Goal: Task Accomplishment & Management: Use online tool/utility

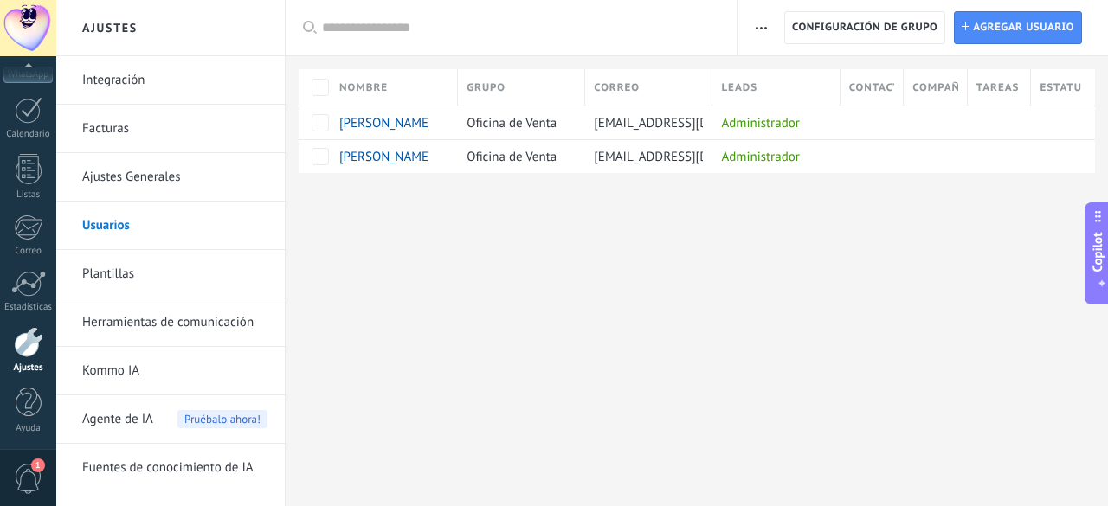
click at [798, 305] on div "Ajustes Integración Facturas Ajustes Generales Usuarios Plantillas Herramientas…" at bounding box center [581, 253] width 1051 height 506
click at [24, 111] on div at bounding box center [29, 110] width 28 height 27
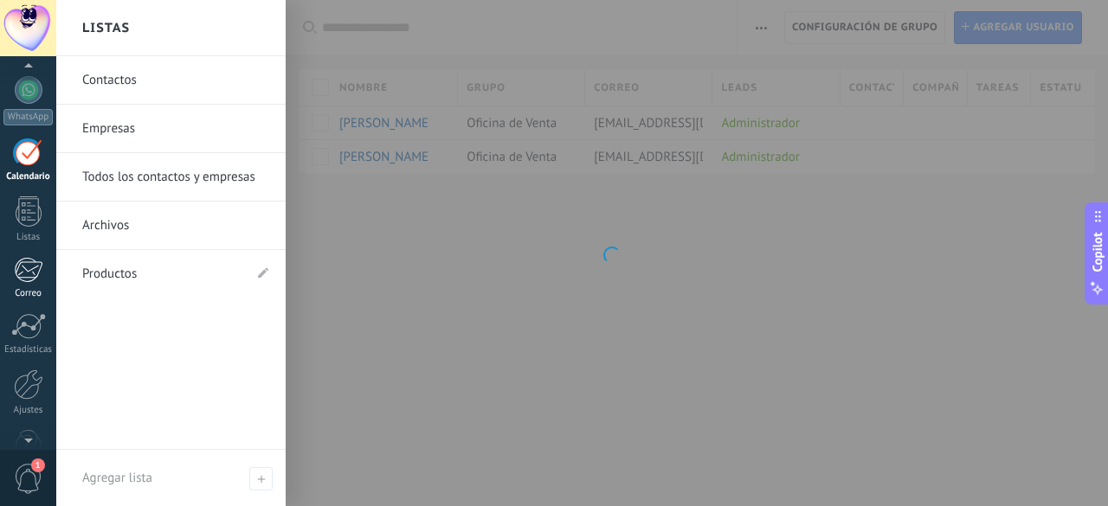
scroll to position [212, 0]
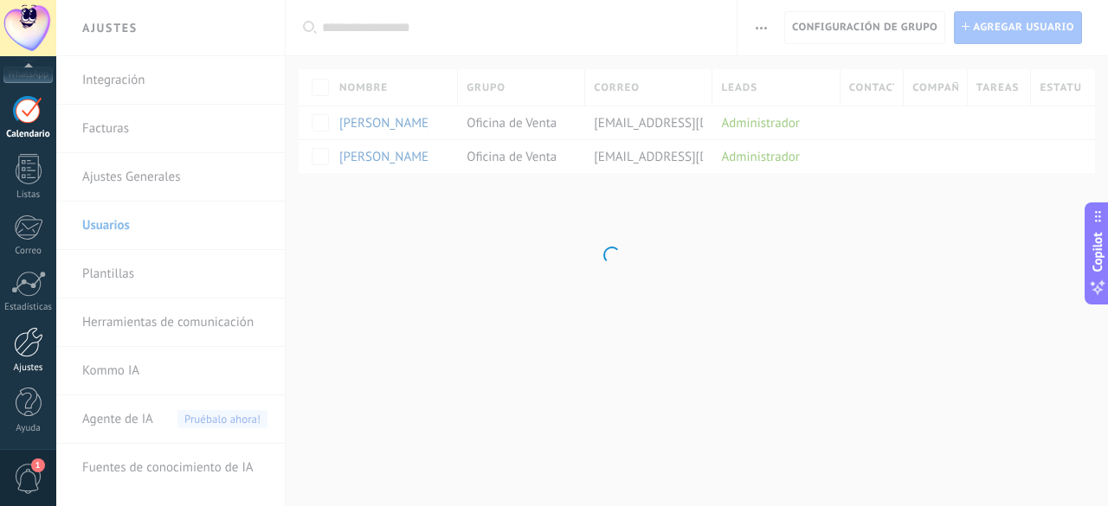
click at [19, 350] on div at bounding box center [28, 342] width 29 height 30
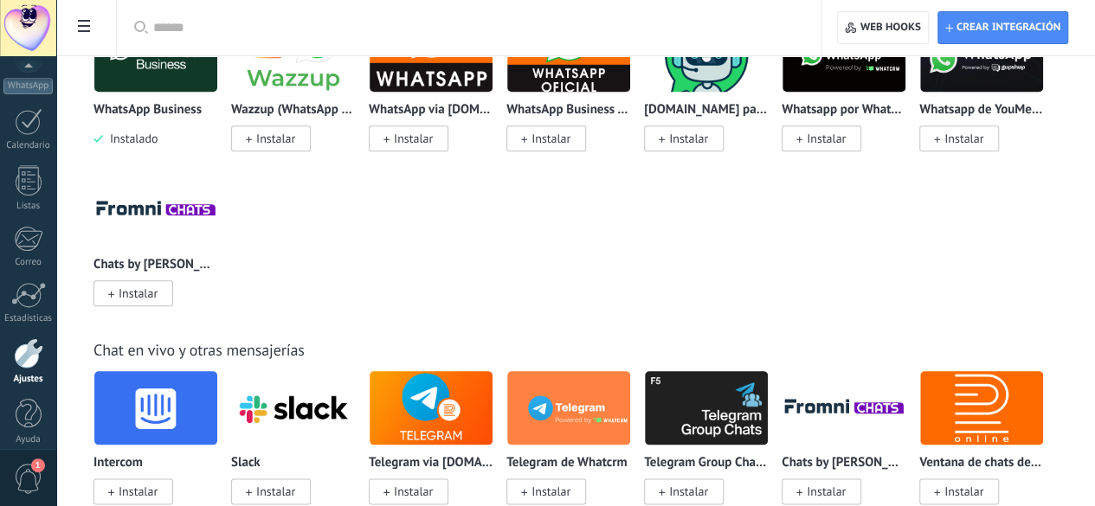
scroll to position [348, 0]
click at [26, 350] on div at bounding box center [28, 353] width 29 height 30
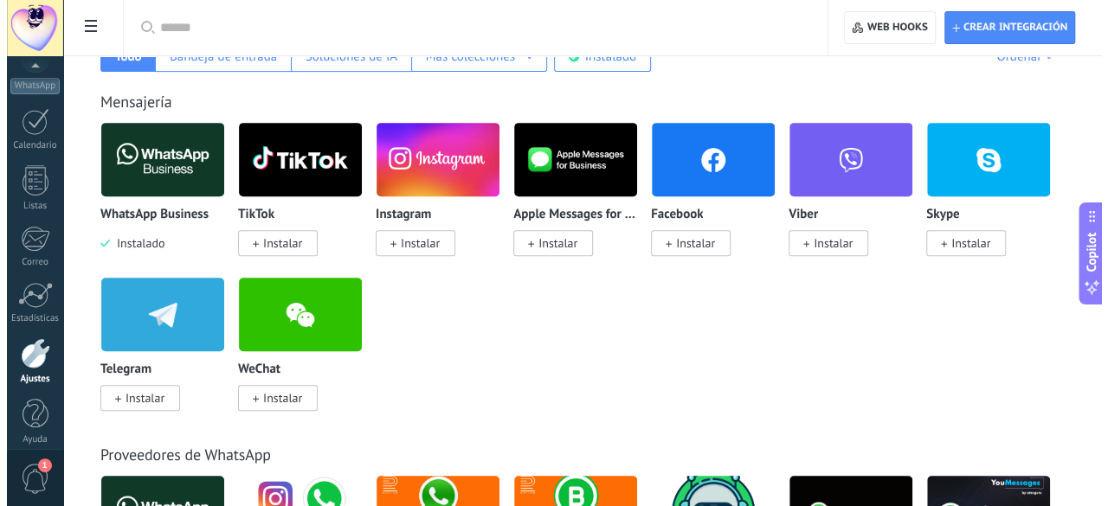
scroll to position [346, 0]
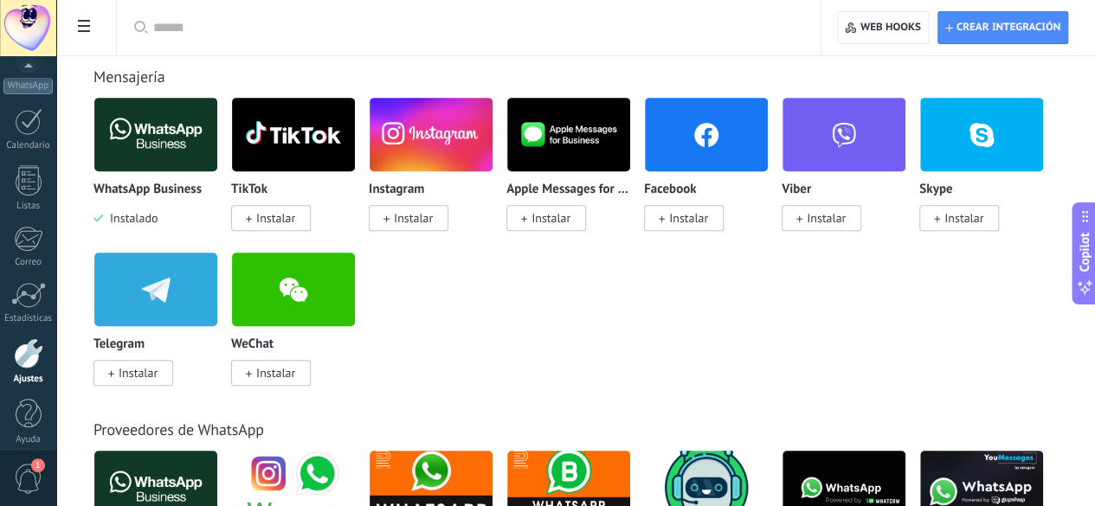
click at [723, 216] on span "Instalar" at bounding box center [684, 218] width 80 height 26
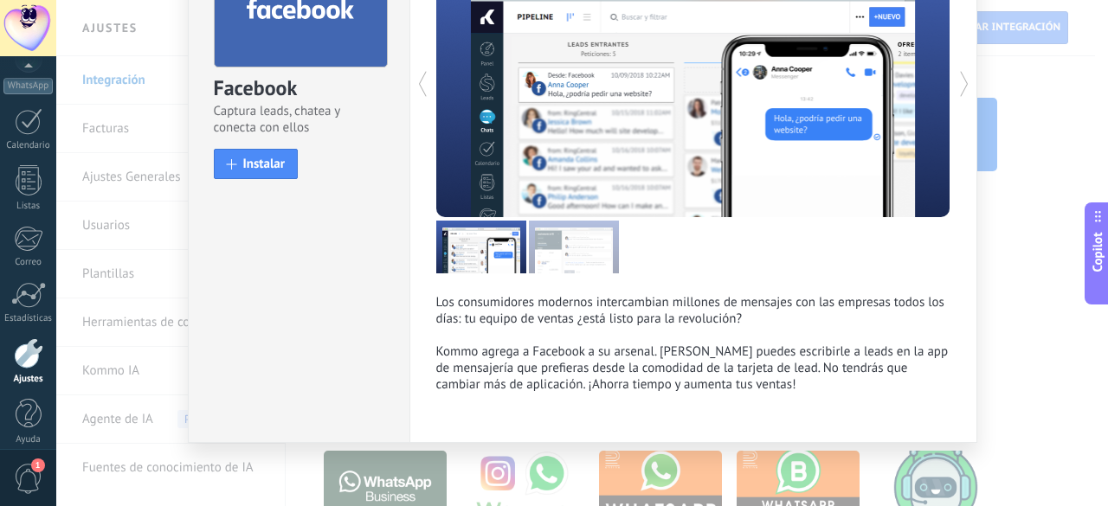
scroll to position [139, 0]
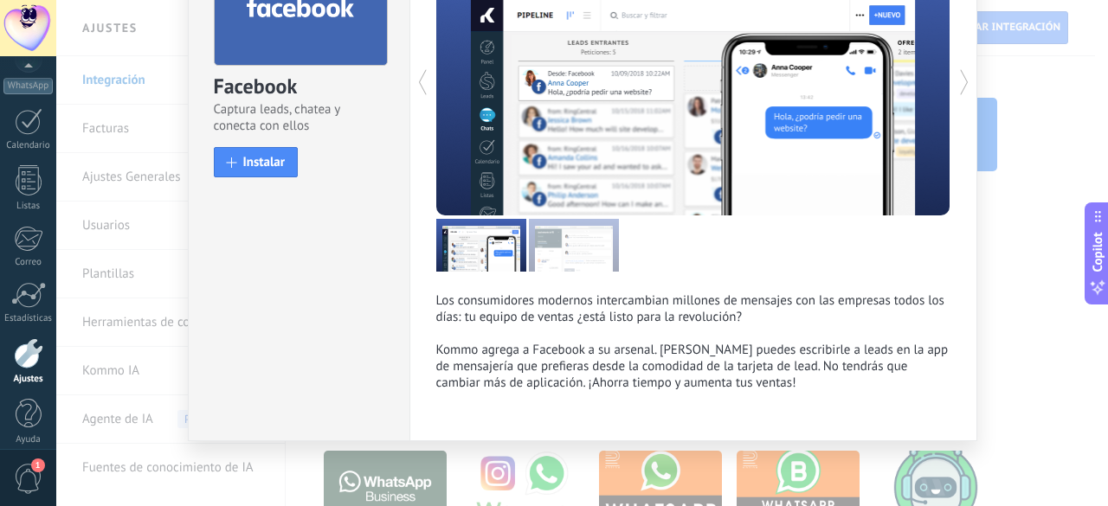
click at [201, 141] on div "Facebook Captura leads, chatea y conecta con ellos install Instalar" at bounding box center [299, 55] width 221 height 273
click at [235, 157] on button "Instalar" at bounding box center [256, 162] width 85 height 30
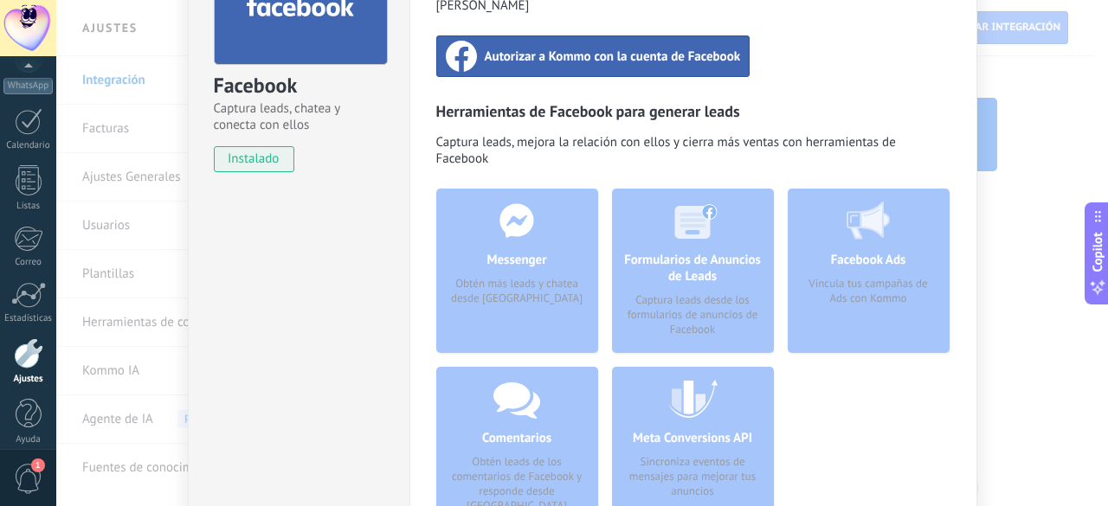
click at [684, 48] on span "Autorizar a Kommo con la cuenta de Facebook" at bounding box center [613, 56] width 256 height 17
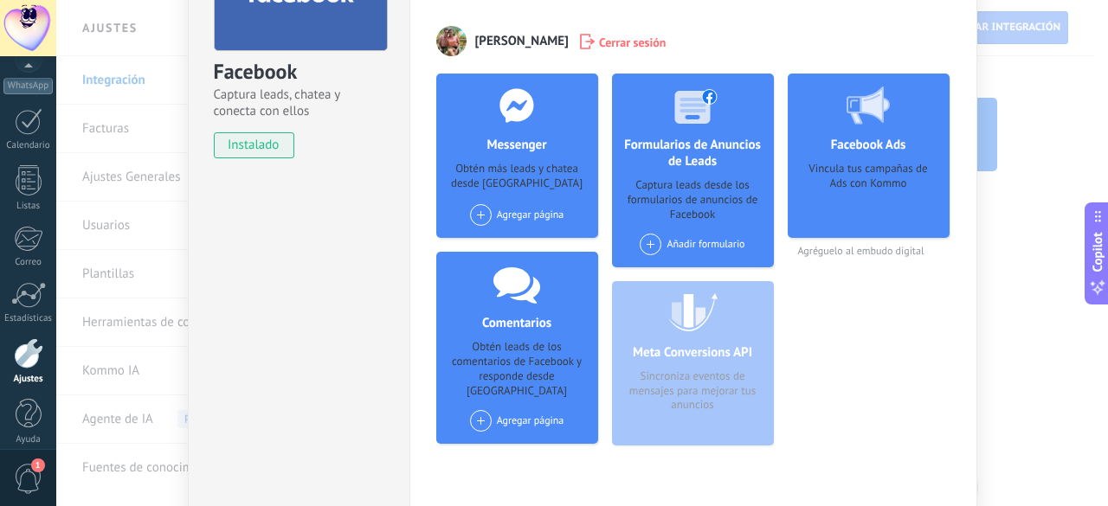
scroll to position [221, 0]
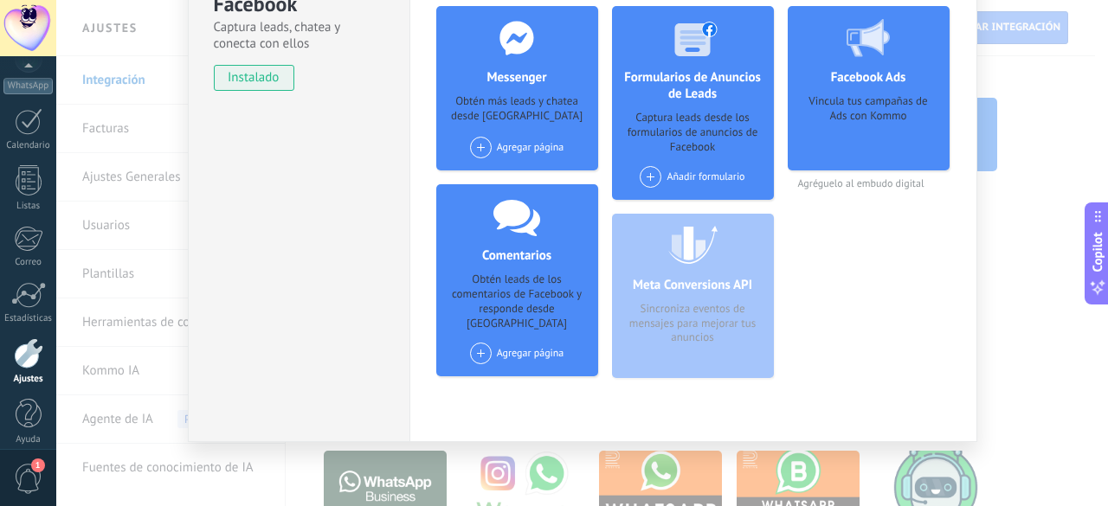
click at [471, 147] on span at bounding box center [481, 148] width 22 height 22
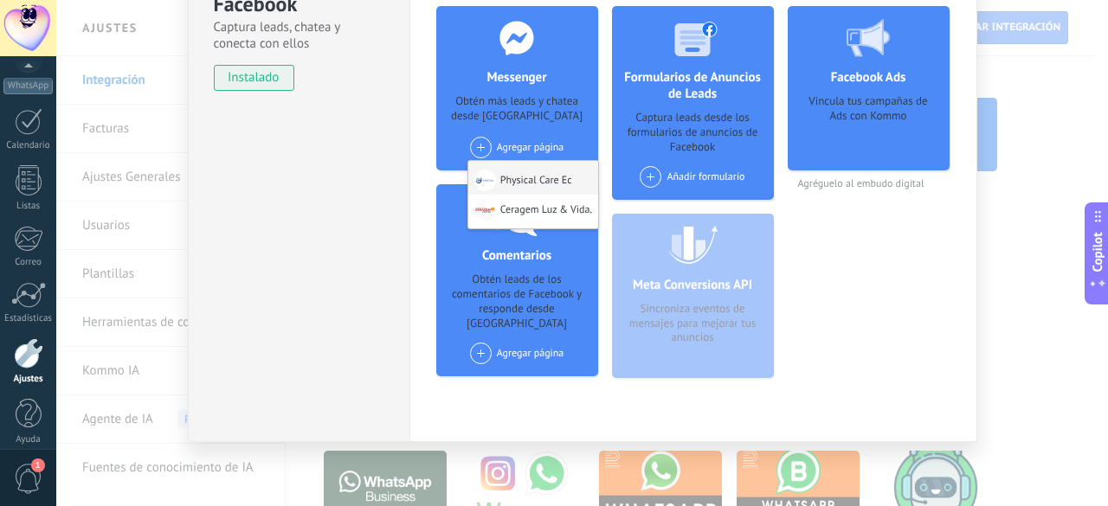
click at [525, 177] on div "Physical Care Ec" at bounding box center [533, 178] width 130 height 34
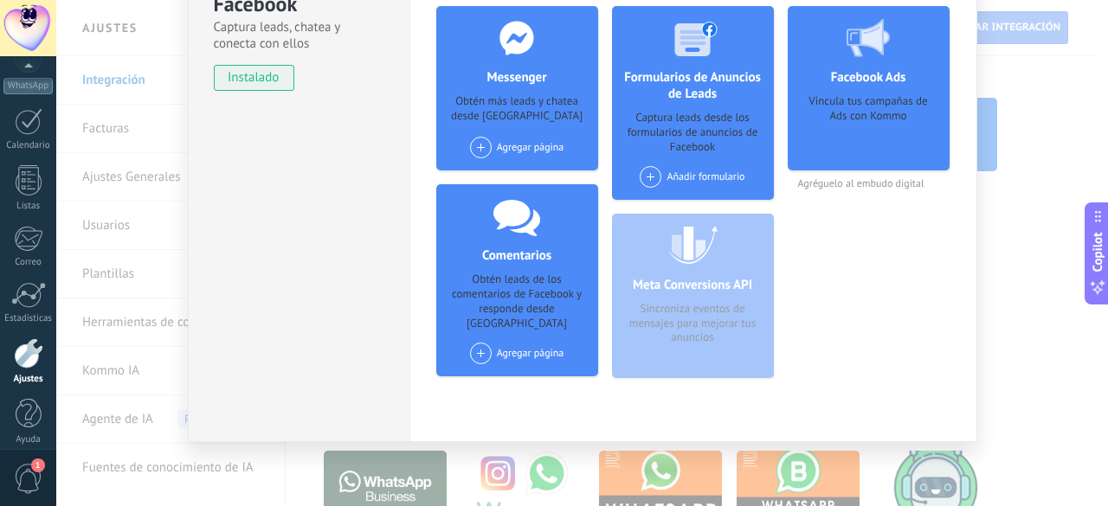
click at [473, 139] on span at bounding box center [481, 148] width 22 height 22
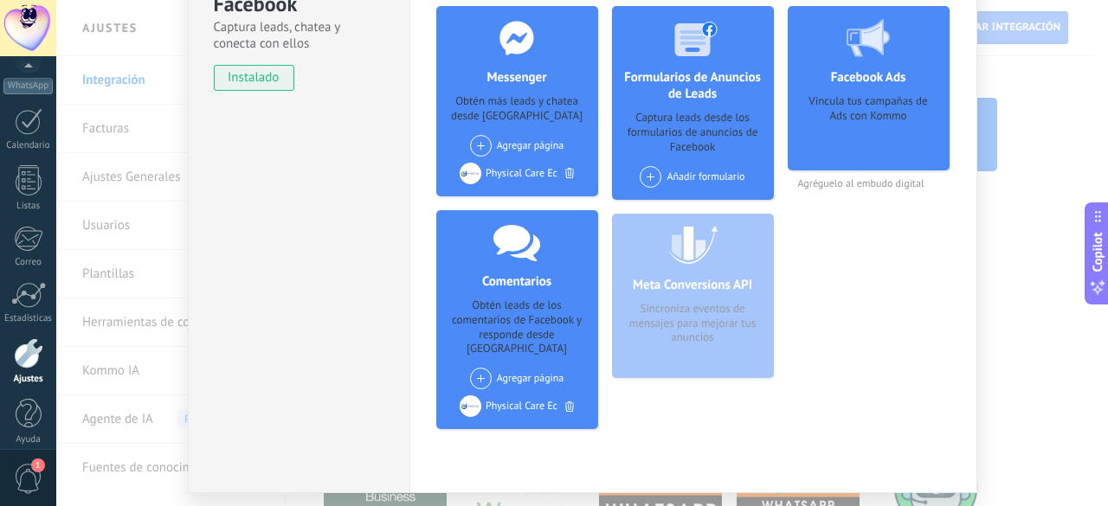
click at [478, 138] on span at bounding box center [481, 146] width 22 height 22
click at [490, 182] on div at bounding box center [485, 178] width 22 height 22
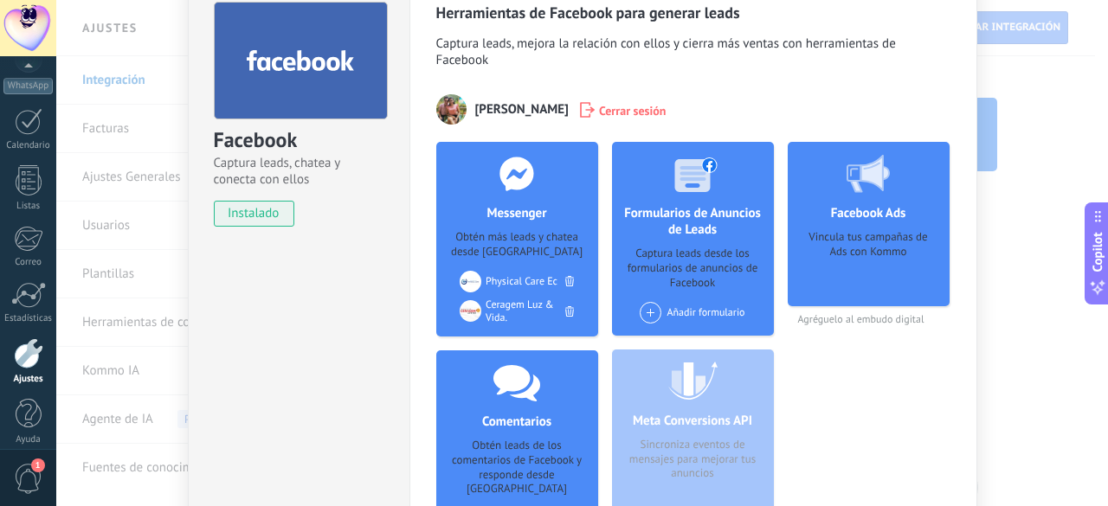
scroll to position [0, 0]
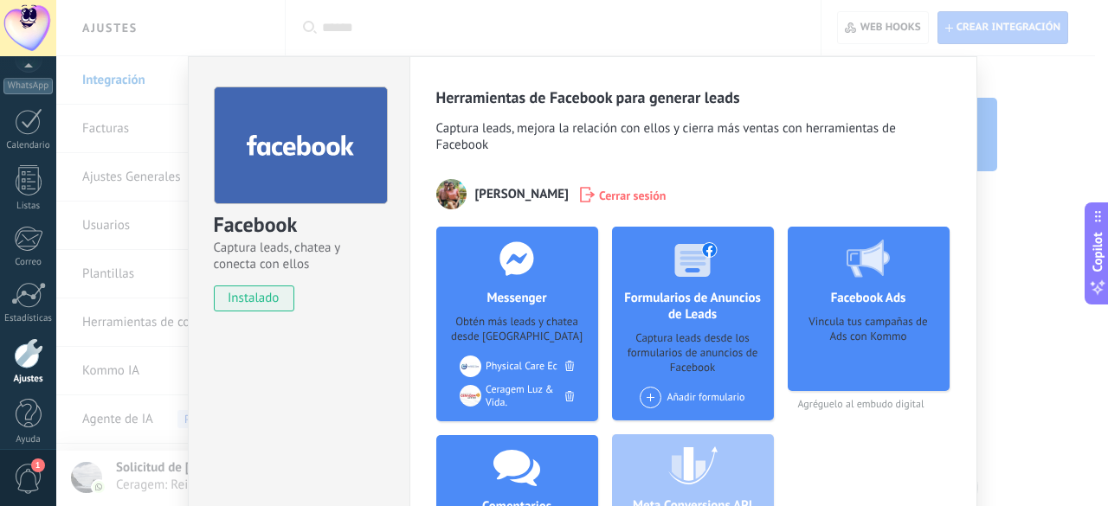
click at [114, 82] on div "Facebook Captura leads, chatea y conecta con ellos instalado Desinstalar Herram…" at bounding box center [581, 253] width 1051 height 506
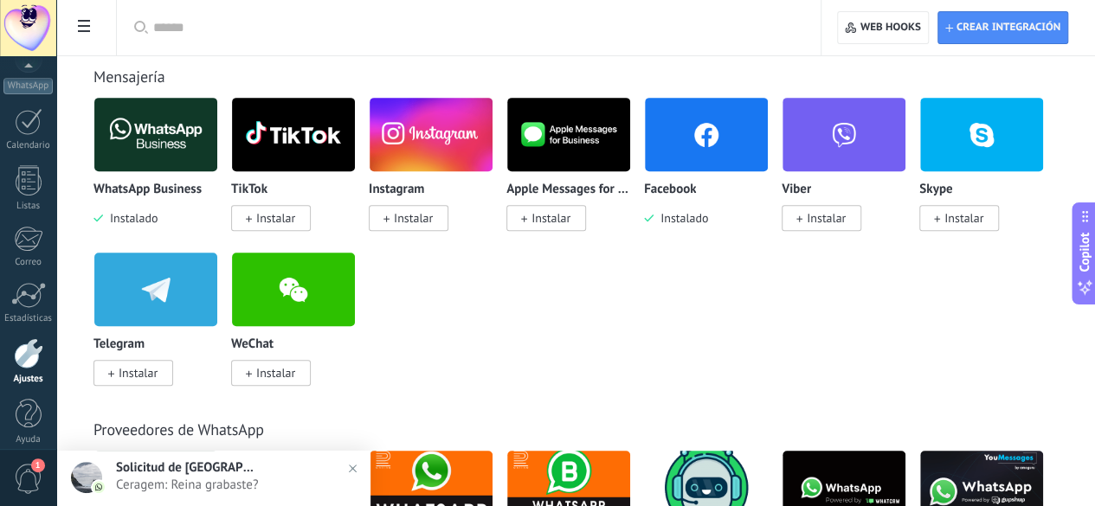
click at [433, 222] on span "Instalar" at bounding box center [413, 218] width 39 height 16
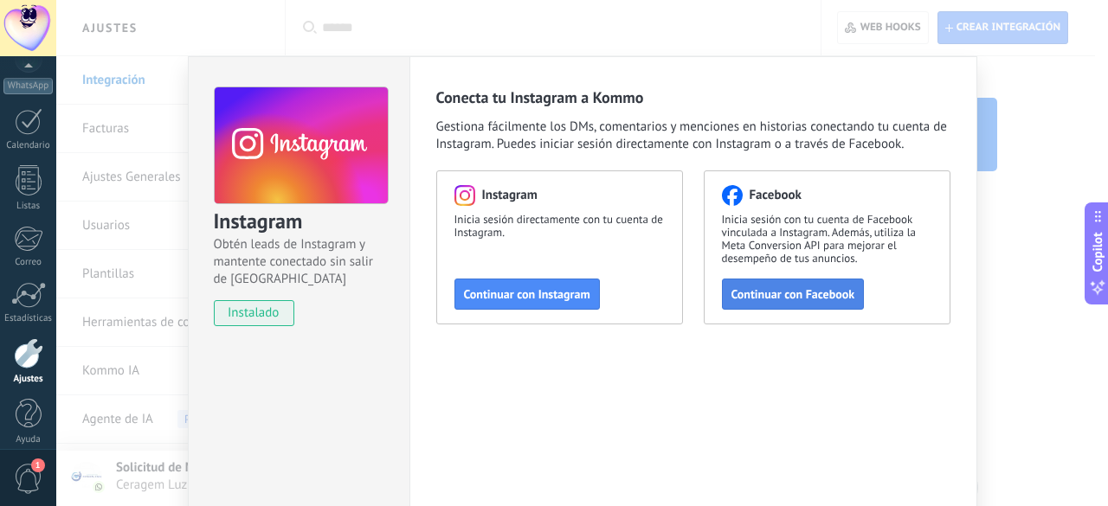
click at [793, 298] on span "Continuar con Facebook" at bounding box center [793, 294] width 124 height 12
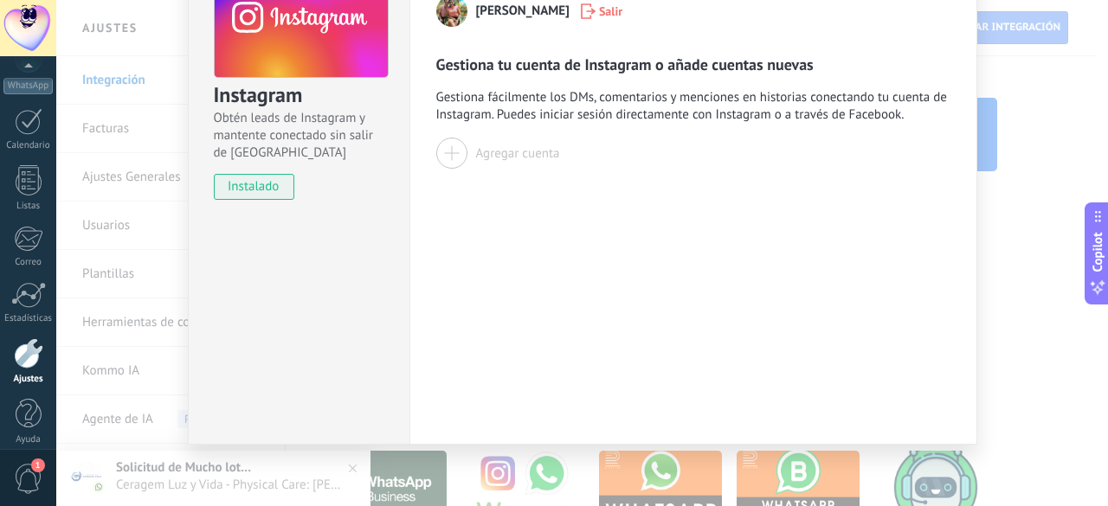
scroll to position [130, 0]
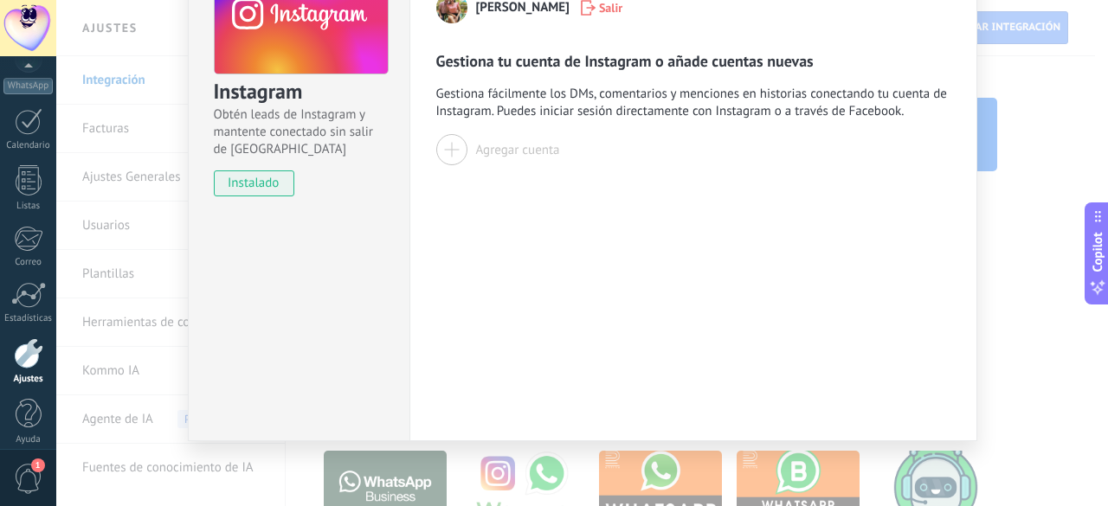
click at [451, 151] on div at bounding box center [451, 149] width 31 height 31
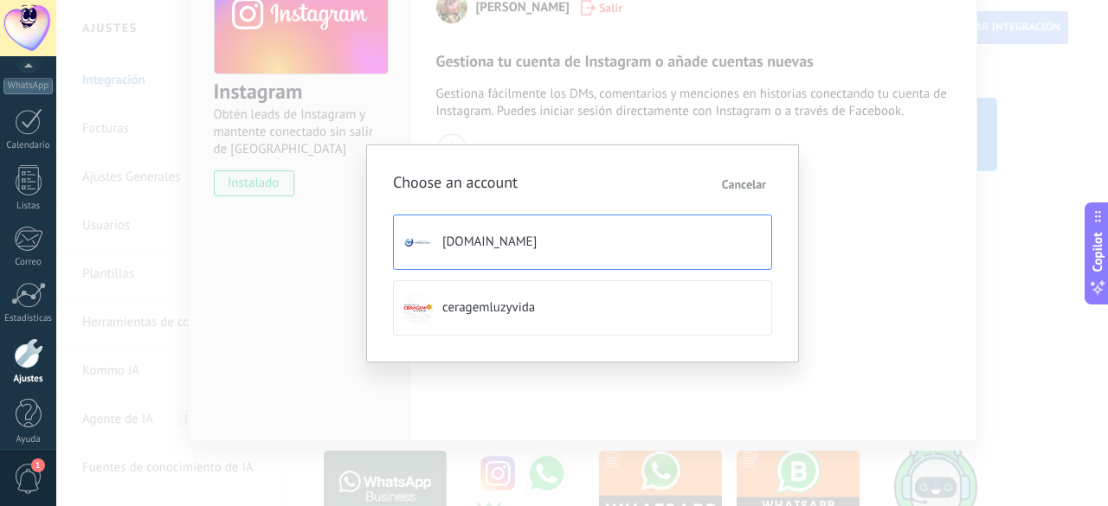
click at [490, 254] on button "physicalcare.ec" at bounding box center [582, 242] width 379 height 55
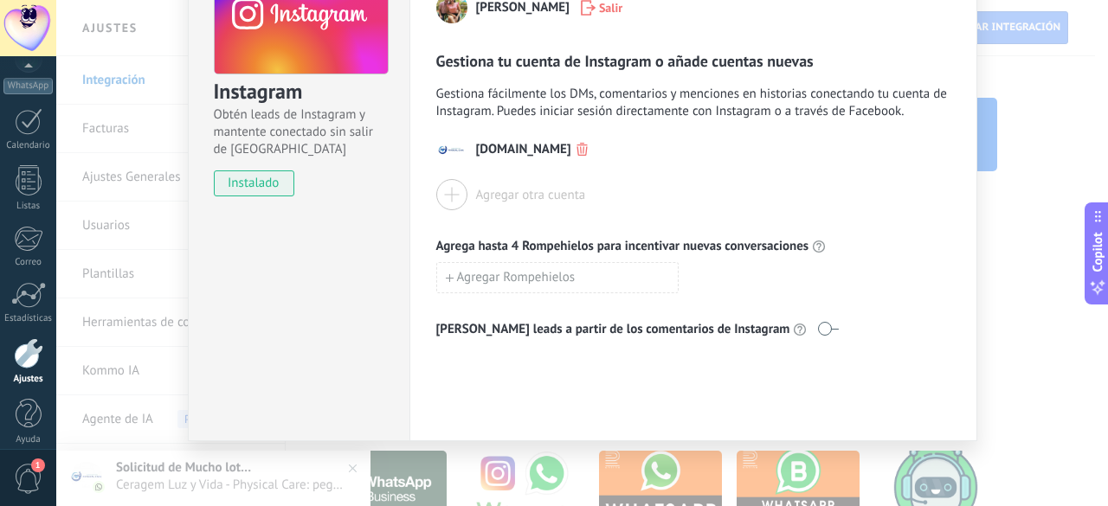
click at [455, 196] on div at bounding box center [451, 194] width 31 height 31
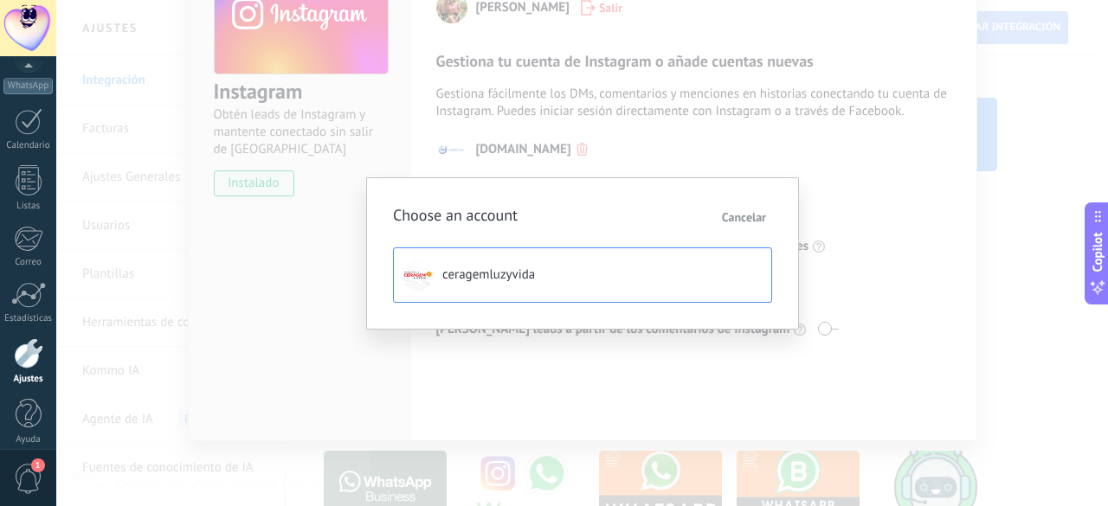
click at [459, 267] on span "ceragemluzyvida" at bounding box center [488, 275] width 93 height 17
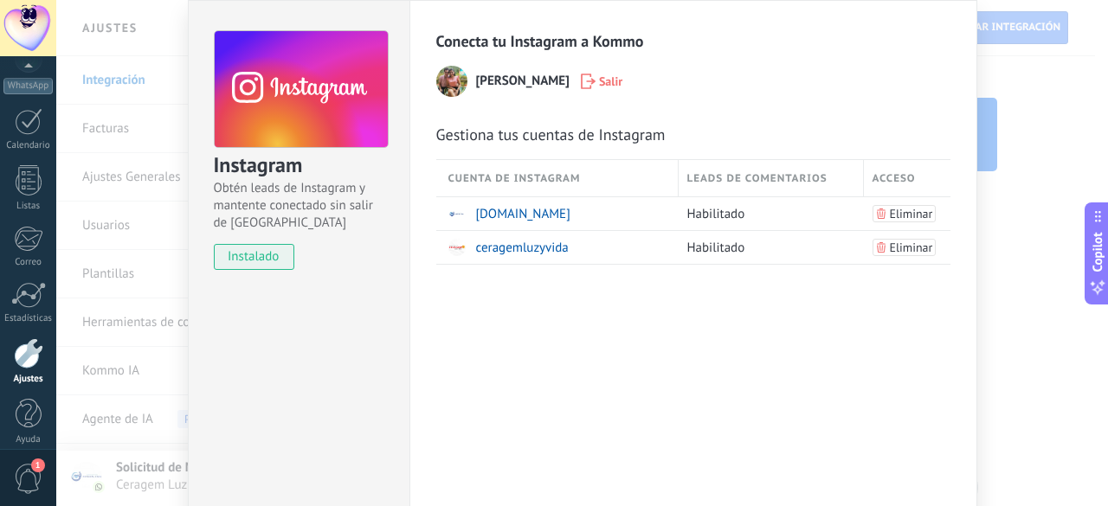
scroll to position [0, 0]
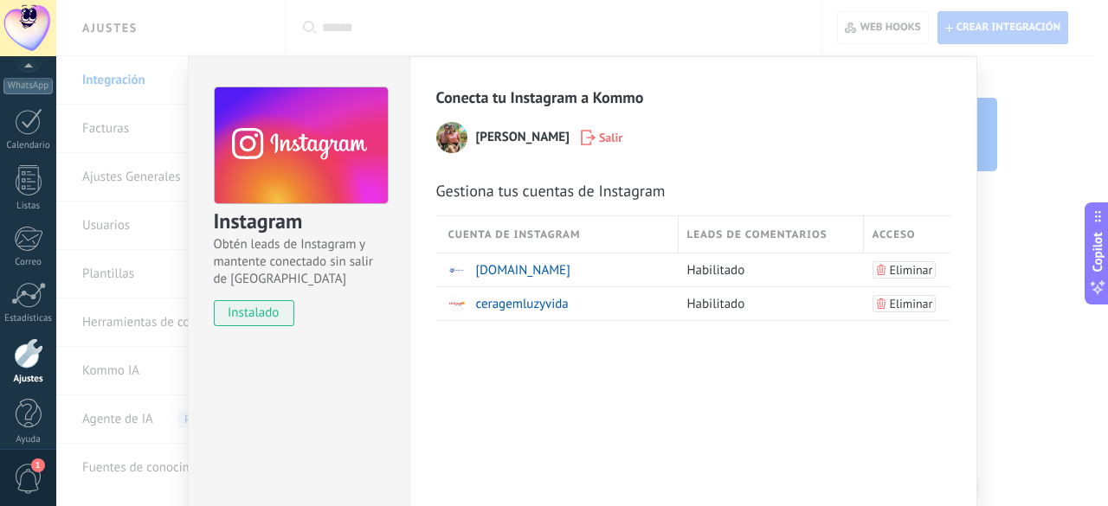
click at [200, 42] on div "Instagram Obtén leads de Instagram y mantente conectado sin salir de Kommo inst…" at bounding box center [581, 253] width 1051 height 506
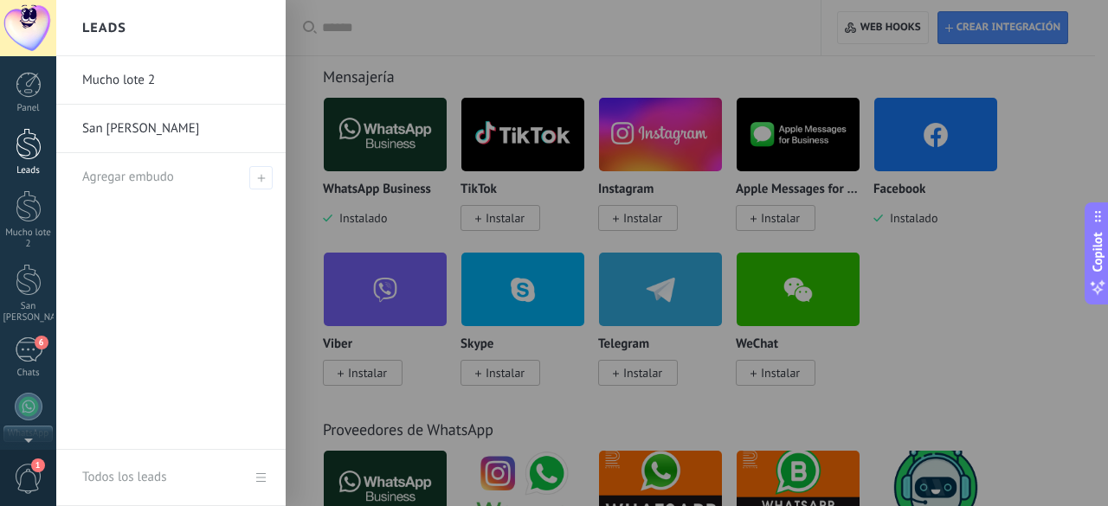
click at [30, 155] on div at bounding box center [29, 144] width 26 height 32
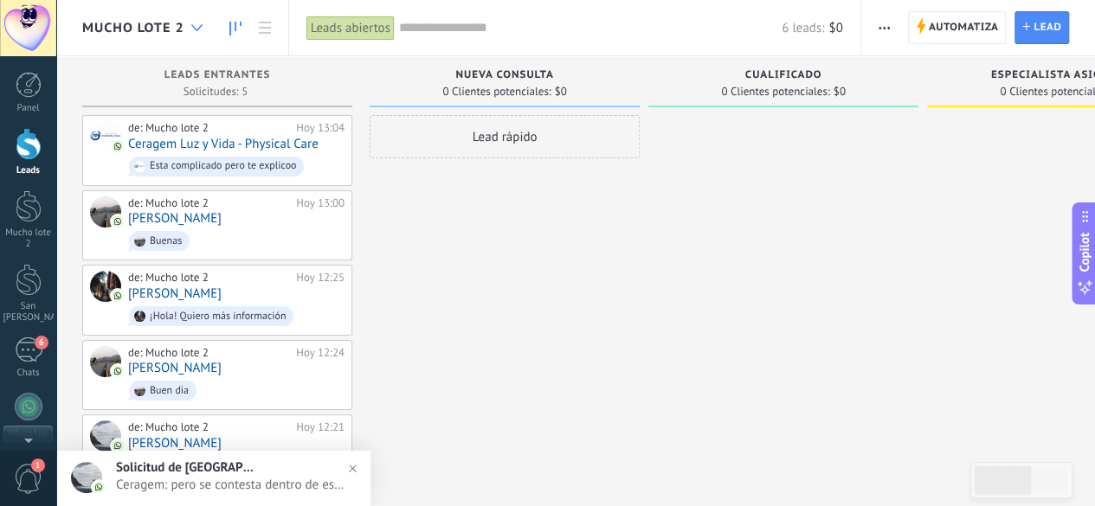
click at [196, 32] on div at bounding box center [197, 28] width 29 height 34
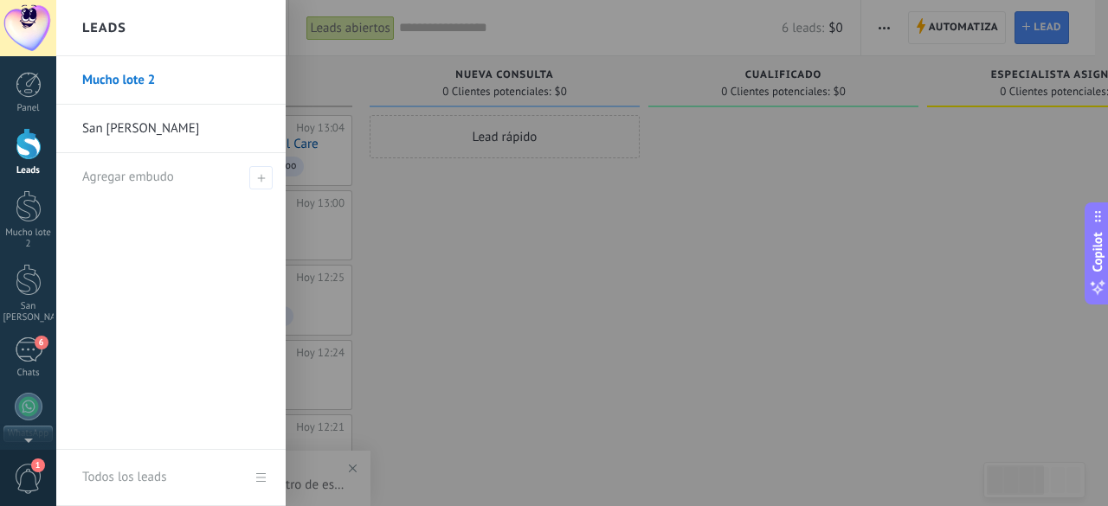
click at [126, 145] on link "San Felipe" at bounding box center [175, 129] width 186 height 48
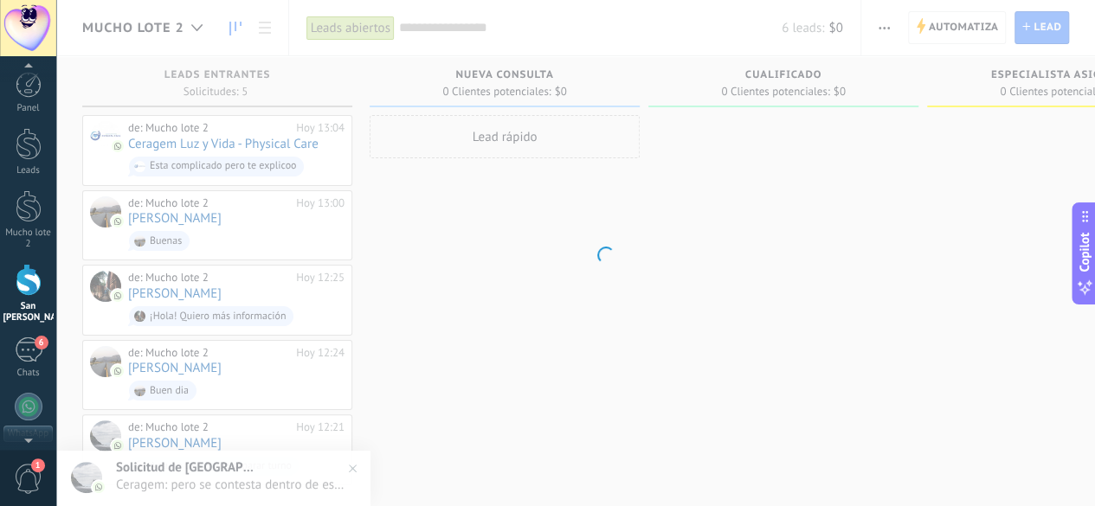
scroll to position [5, 0]
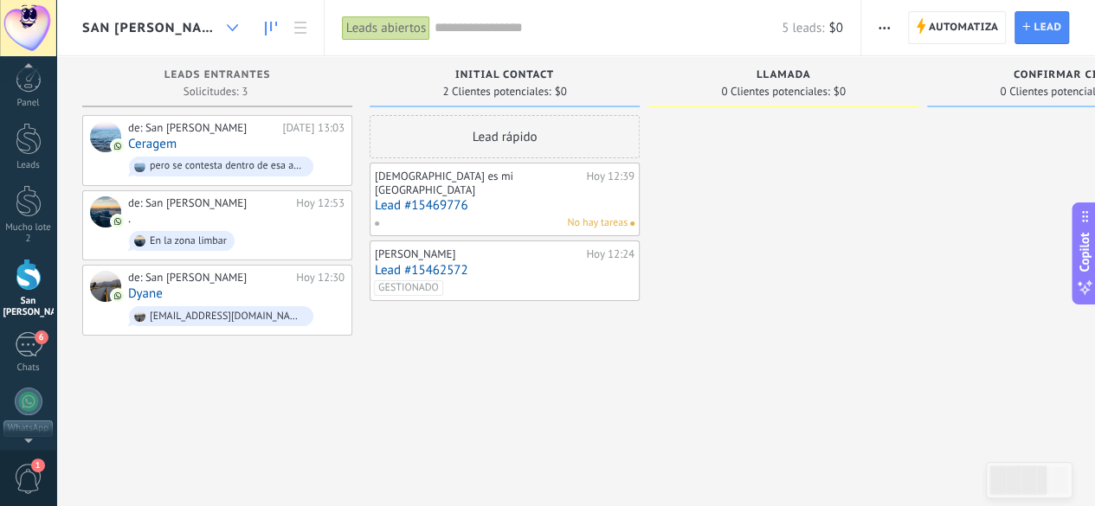
click at [227, 29] on use at bounding box center [232, 27] width 11 height 7
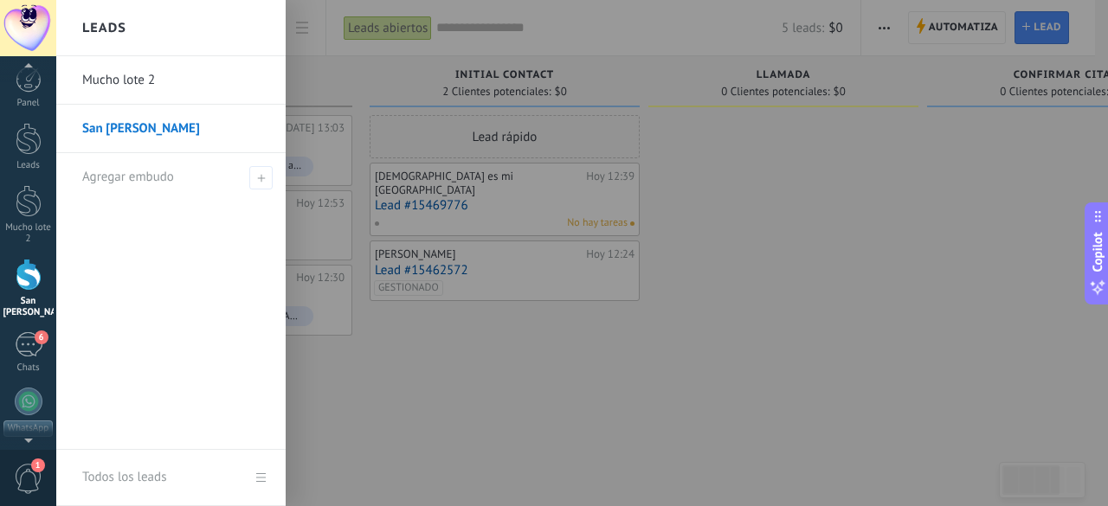
click at [106, 86] on link "Mucho lote 2" at bounding box center [175, 80] width 186 height 48
